Goal: Task Accomplishment & Management: Complete application form

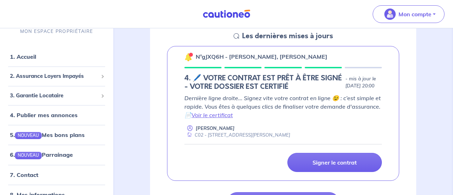
scroll to position [112, 0]
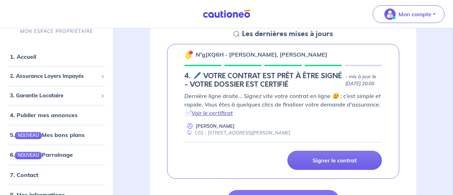
click at [210, 117] on link "Voir le certificat" at bounding box center [212, 112] width 41 height 7
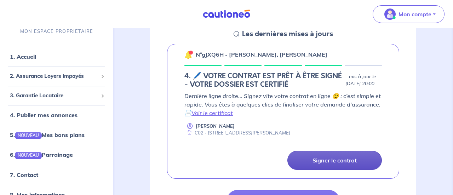
click at [333, 164] on p "Signer le contrat" at bounding box center [335, 160] width 44 height 7
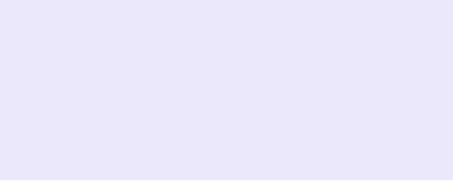
scroll to position [296, 0]
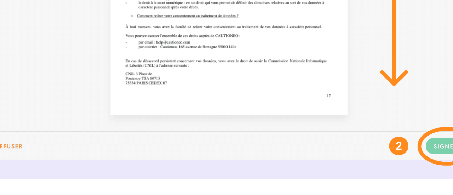
click at [360, 165] on img at bounding box center [227, 43] width 306 height 266
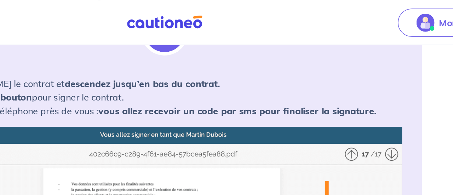
scroll to position [127, 0]
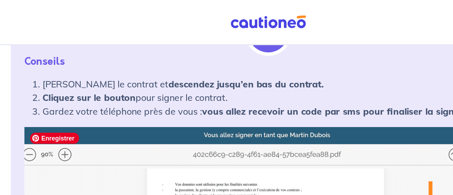
click at [88, 87] on span "Enregistrer" at bounding box center [92, 86] width 31 height 7
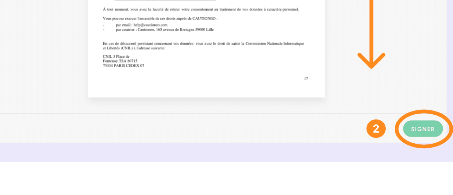
scroll to position [308, 0]
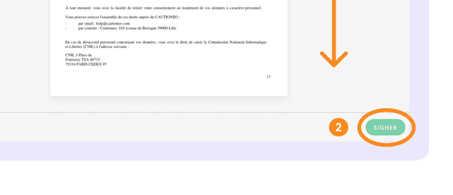
click at [360, 154] on img at bounding box center [227, 32] width 306 height 266
click at [361, 153] on img at bounding box center [227, 32] width 306 height 266
click at [329, 115] on img at bounding box center [227, 32] width 306 height 266
click at [361, 153] on img at bounding box center [227, 32] width 306 height 266
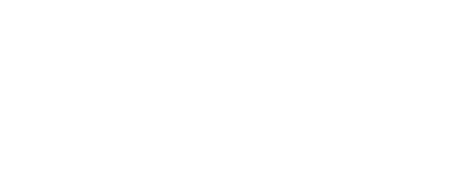
scroll to position [541, 0]
